Goal: Check status: Check status

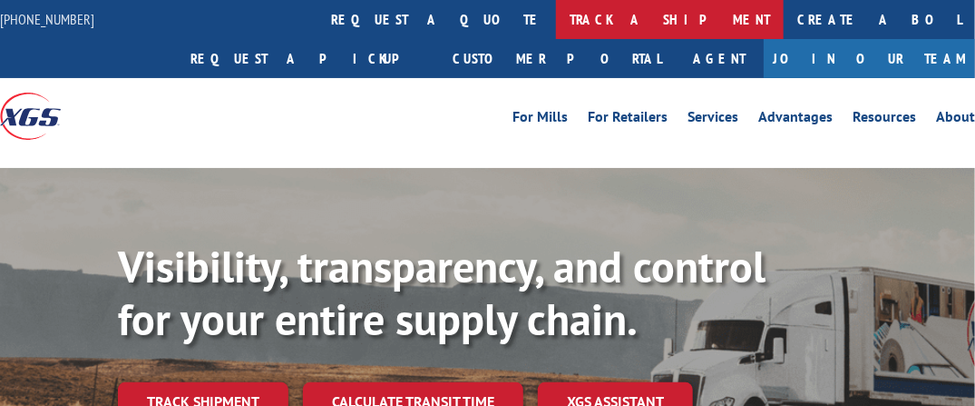
click at [556, 22] on link "track a shipment" at bounding box center [670, 19] width 228 height 39
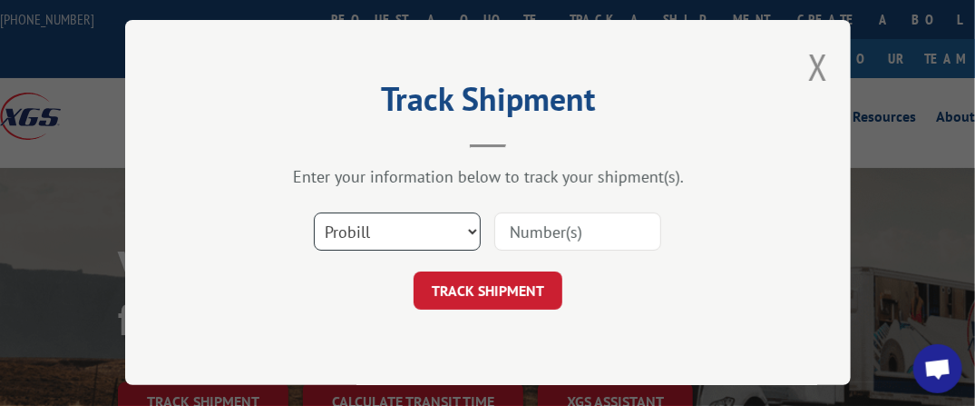
click at [473, 229] on select "Select category... Probill BOL PO" at bounding box center [397, 231] width 167 height 38
select select "bol"
click at [314, 212] on select "Select category... Probill BOL PO" at bounding box center [397, 231] width 167 height 38
paste input "0099314444"
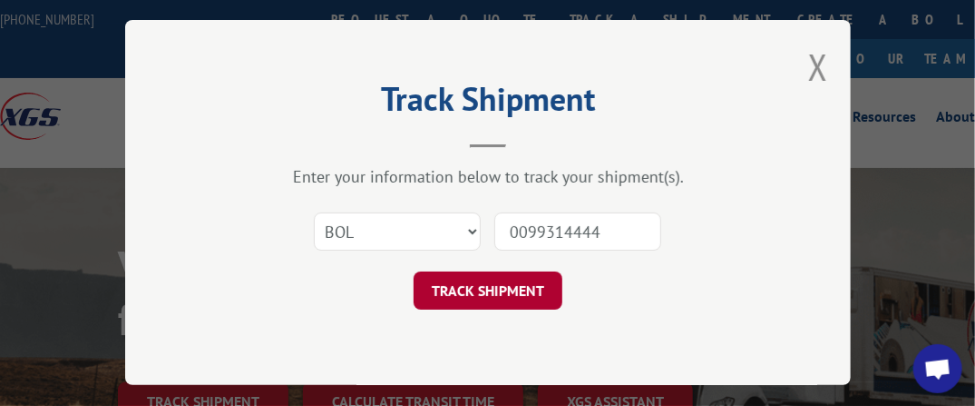
type input "0099314444"
click at [509, 296] on button "TRACK SHIPMENT" at bounding box center [488, 290] width 149 height 38
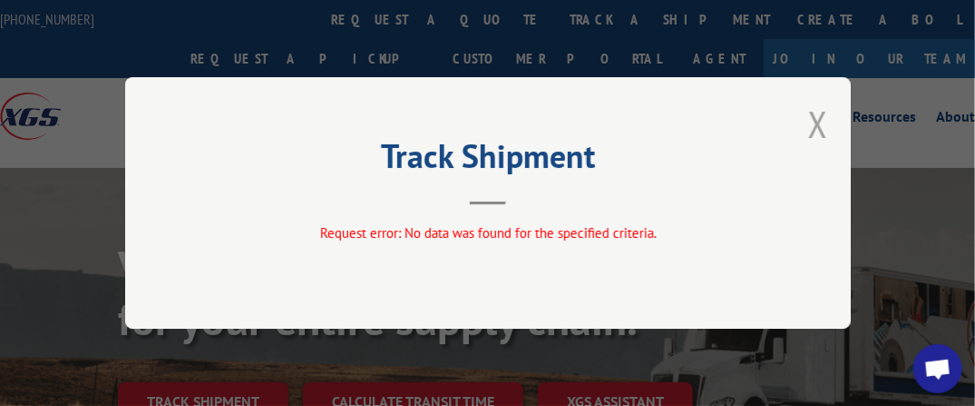
click at [819, 118] on button "Close modal" at bounding box center [819, 124] width 20 height 48
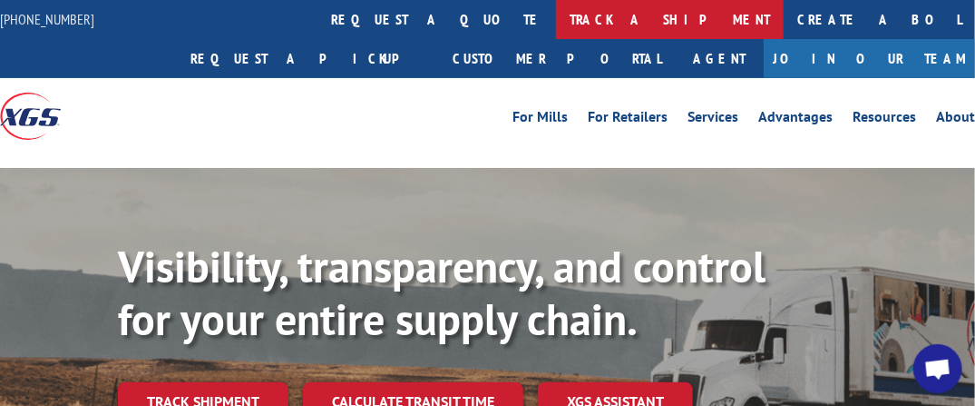
click at [556, 19] on link "track a shipment" at bounding box center [670, 19] width 228 height 39
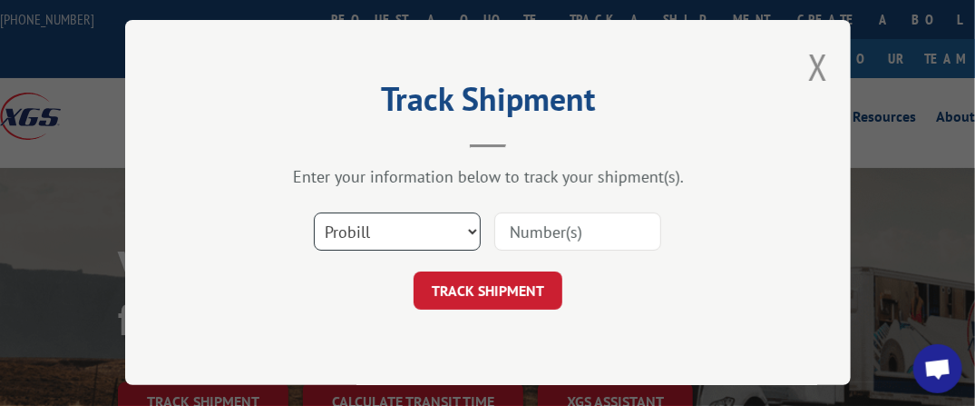
click at [472, 231] on select "Select category... Probill BOL PO" at bounding box center [397, 231] width 167 height 38
select select "po"
click at [314, 212] on select "Select category... Probill BOL PO" at bounding box center [397, 231] width 167 height 38
paste input "0099314444"
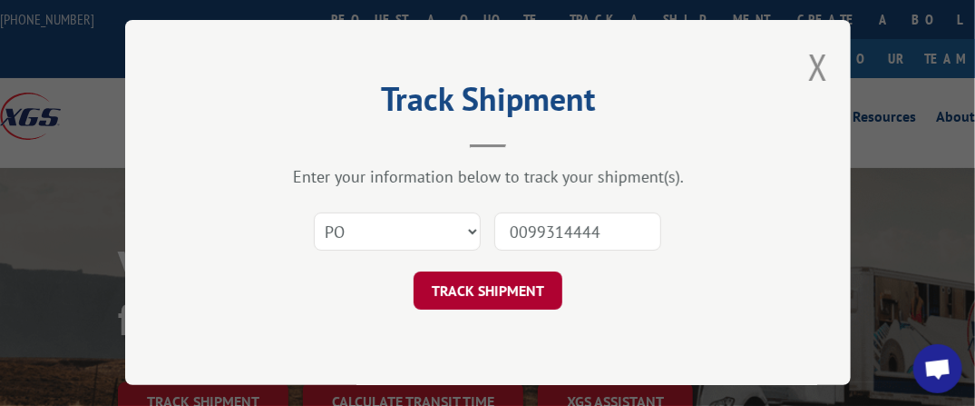
type input "0099314444"
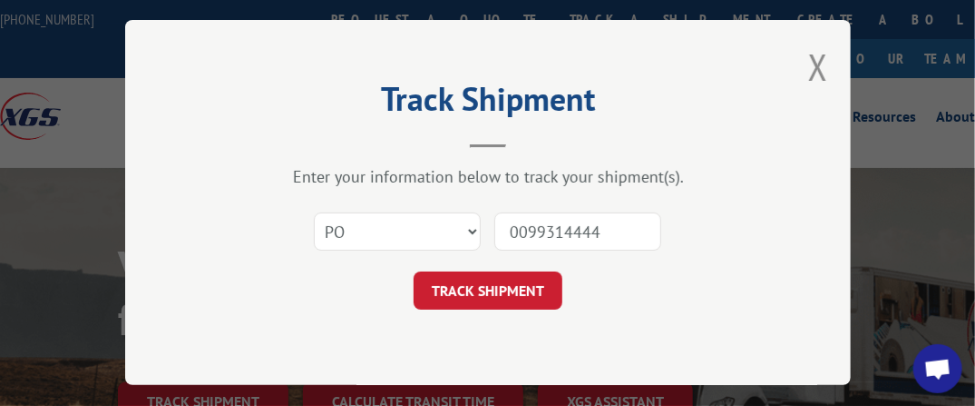
click at [526, 291] on button "TRACK SHIPMENT" at bounding box center [488, 290] width 149 height 38
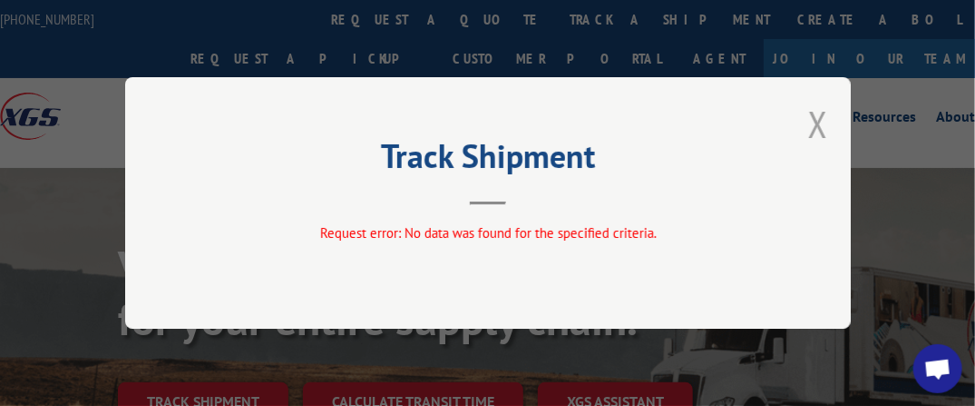
click at [818, 127] on button "Close modal" at bounding box center [819, 124] width 20 height 48
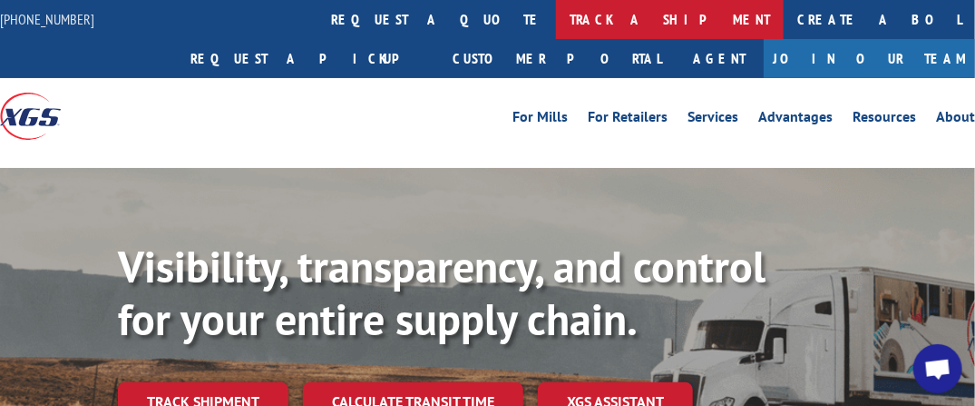
click at [556, 19] on link "track a shipment" at bounding box center [670, 19] width 228 height 39
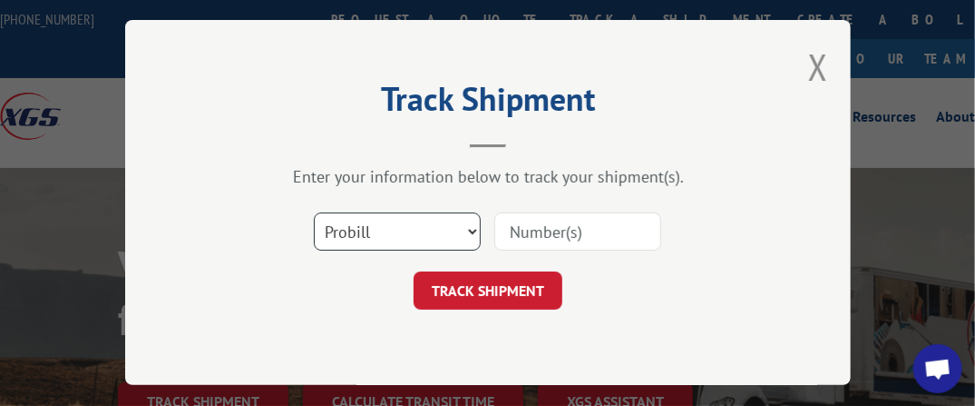
click at [470, 225] on select "Select category... Probill BOL PO" at bounding box center [397, 231] width 167 height 38
click at [314, 212] on select "Select category... Probill BOL PO" at bounding box center [397, 231] width 167 height 38
paste input "0099314444"
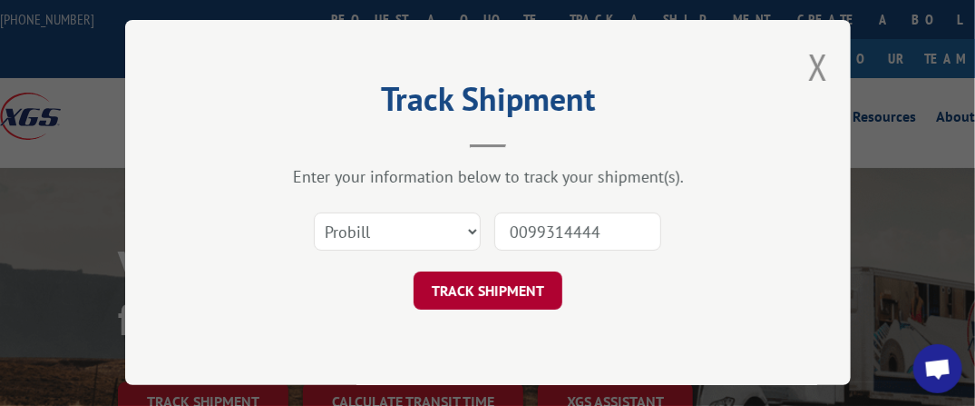
type input "0099314444"
click at [509, 276] on button "TRACK SHIPMENT" at bounding box center [488, 290] width 149 height 38
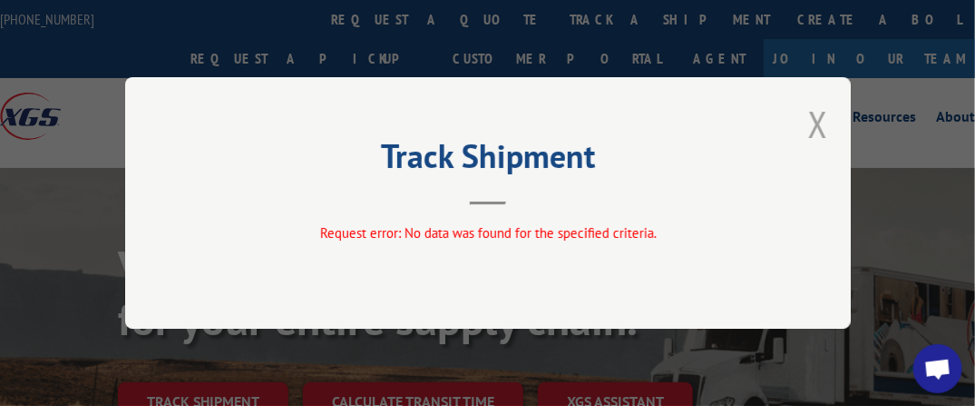
click at [813, 122] on button "Close modal" at bounding box center [819, 124] width 20 height 48
